Goal: Information Seeking & Learning: Learn about a topic

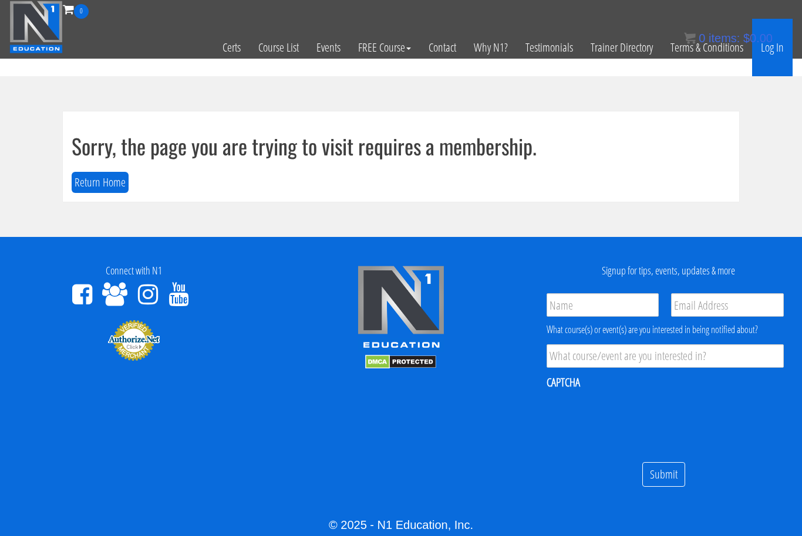
click at [775, 51] on link "Log In" at bounding box center [772, 48] width 40 height 58
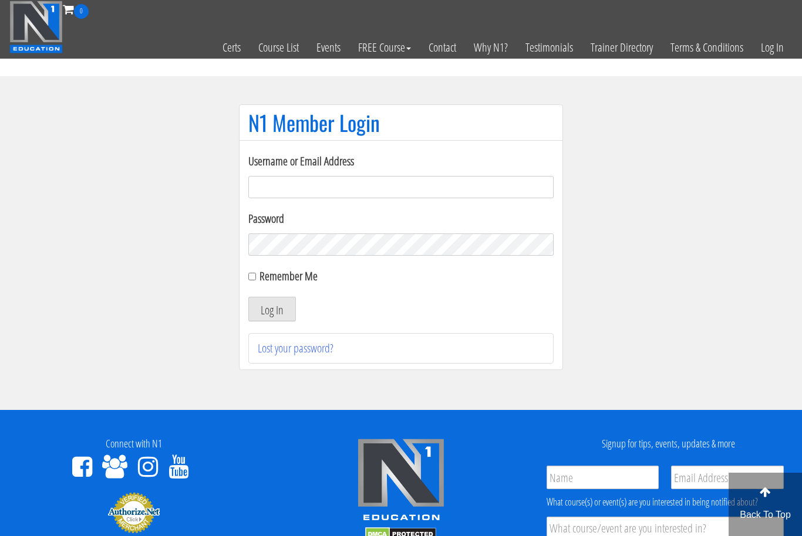
type input "[EMAIL_ADDRESS][DOMAIN_NAME]"
click at [272, 310] on button "Log In" at bounding box center [272, 309] width 48 height 25
click at [258, 281] on div "Remember Me" at bounding box center [400, 277] width 305 height 18
click at [250, 275] on input "Remember Me" at bounding box center [252, 277] width 8 height 8
click at [255, 280] on input "Remember Me" at bounding box center [252, 277] width 8 height 8
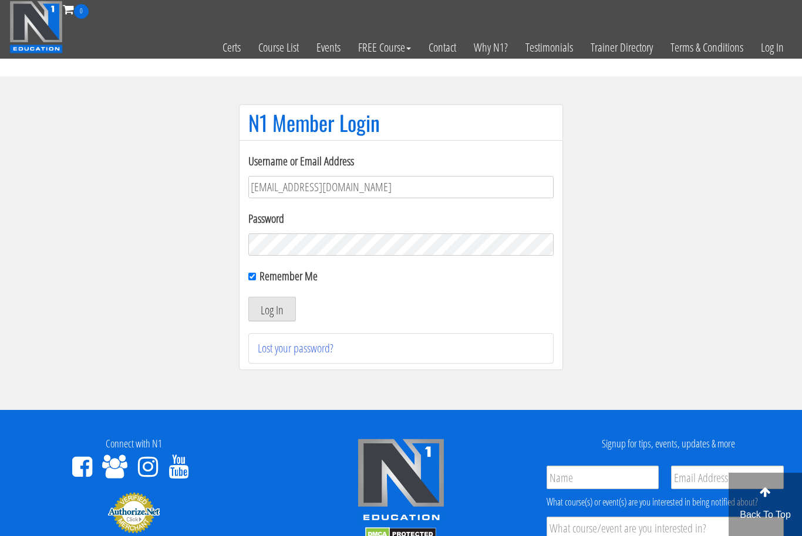
checkbox input "false"
click at [275, 312] on button "Log In" at bounding box center [272, 309] width 48 height 25
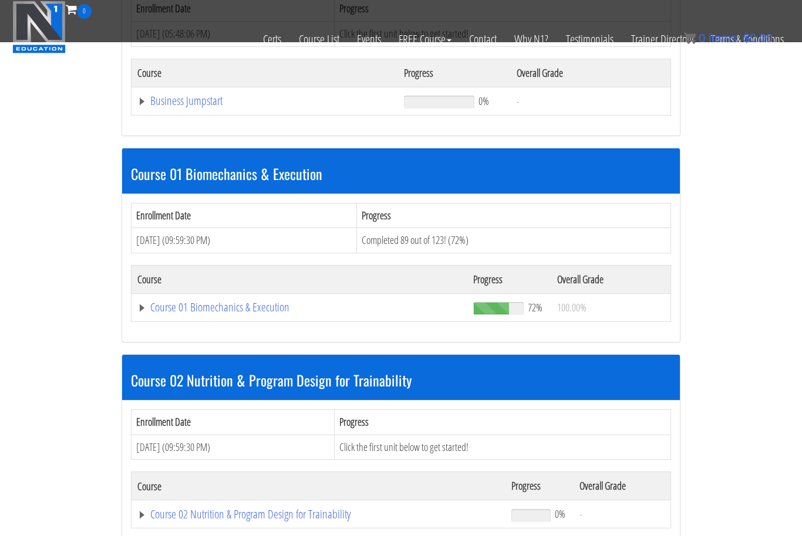
scroll to position [490, 0]
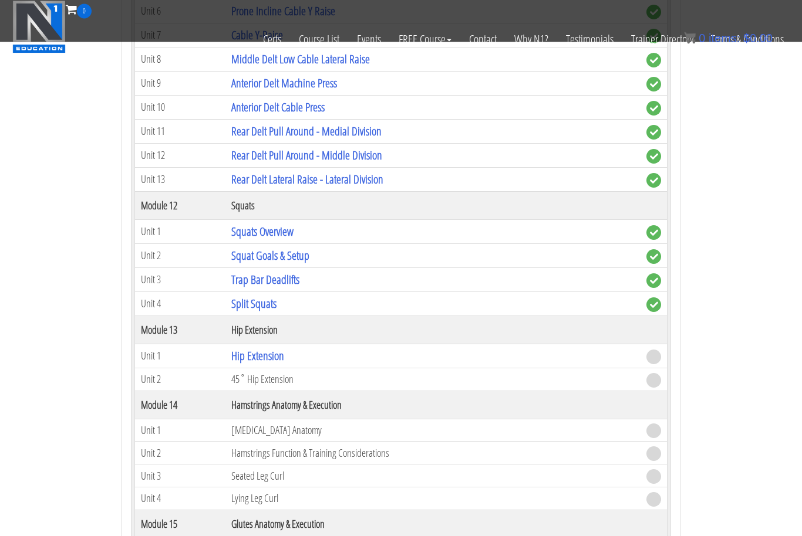
scroll to position [2928, 0]
click at [261, 353] on link "Hip Extension" at bounding box center [257, 356] width 53 height 16
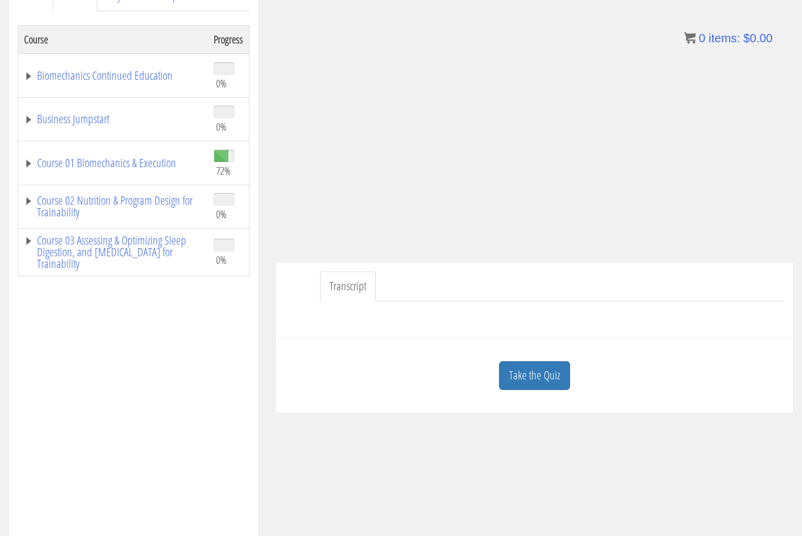
scroll to position [209, 0]
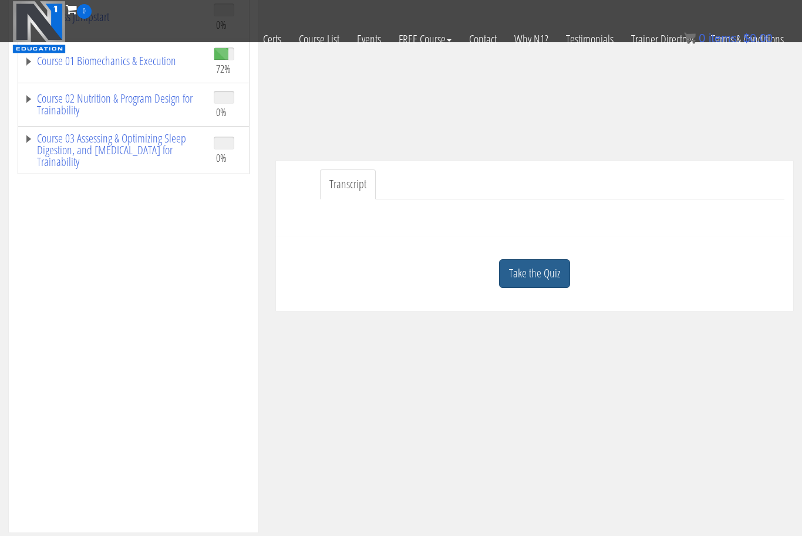
click at [536, 275] on link "Take the Quiz" at bounding box center [534, 273] width 71 height 29
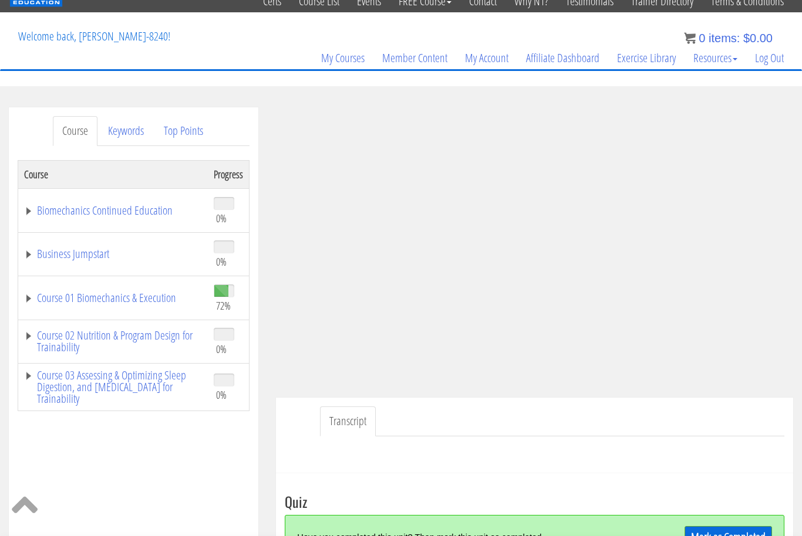
scroll to position [0, 0]
